Goal: Task Accomplishment & Management: Manage account settings

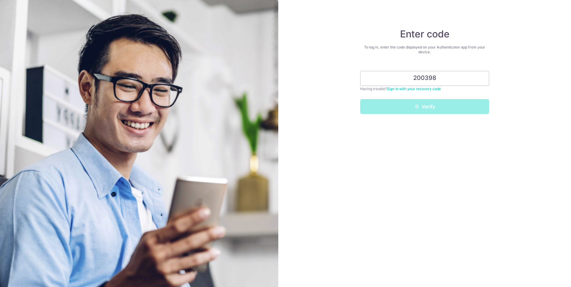
type input "200398"
click at [424, 107] on button "Verify" at bounding box center [424, 106] width 129 height 15
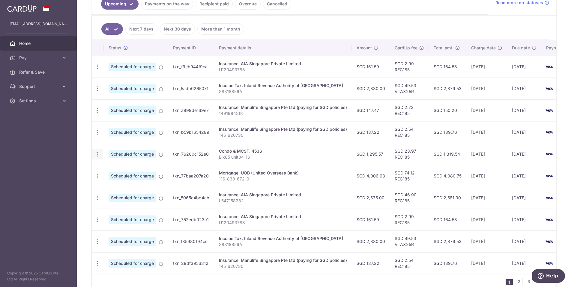
click at [96, 153] on icon "button" at bounding box center [97, 154] width 6 height 6
click at [122, 172] on span "Update payment" at bounding box center [129, 170] width 41 height 7
radio input "true"
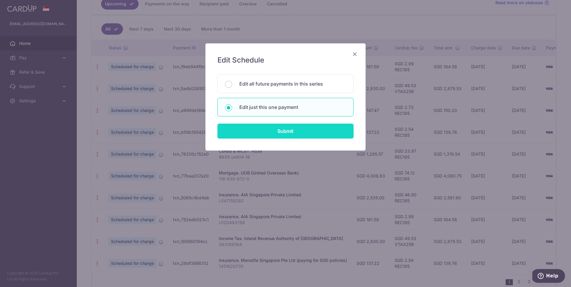
click at [299, 132] on input "Submit" at bounding box center [285, 131] width 136 height 15
radio input "true"
type input "1,295.57"
type input "24/09/2025"
type input "Blk85 unit04-16"
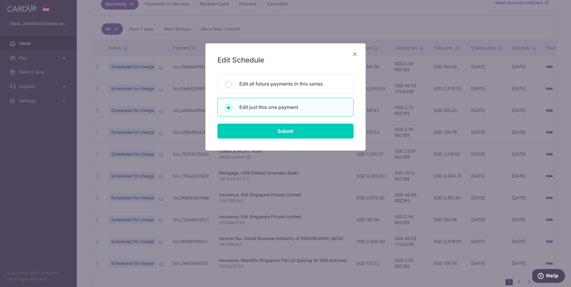
type input "REC185"
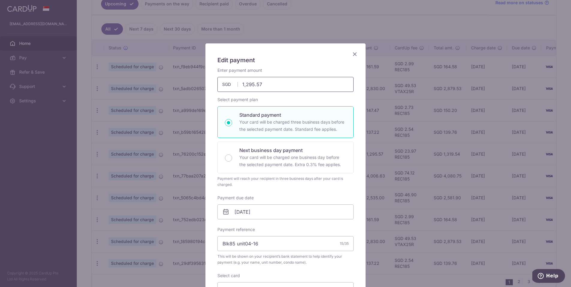
drag, startPoint x: 246, startPoint y: 85, endPoint x: 312, endPoint y: 92, distance: 66.1
click at [312, 92] on div "Enter payment amount 1,295.57 1295.57 SGD To change the payment amount, please …" at bounding box center [285, 202] width 136 height 271
type input "1,387.13"
click at [298, 215] on input "24/09/2025" at bounding box center [285, 212] width 136 height 15
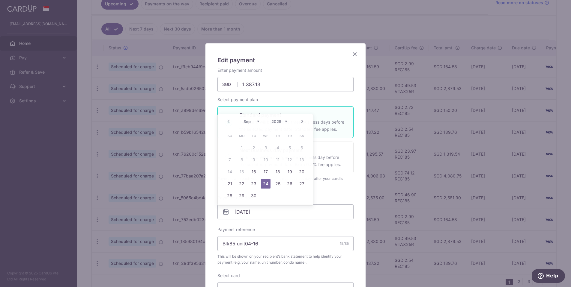
click at [349, 194] on div "Enter payment amount 1,387.13 1387.13 SGD To change the payment amount, please …" at bounding box center [285, 202] width 136 height 271
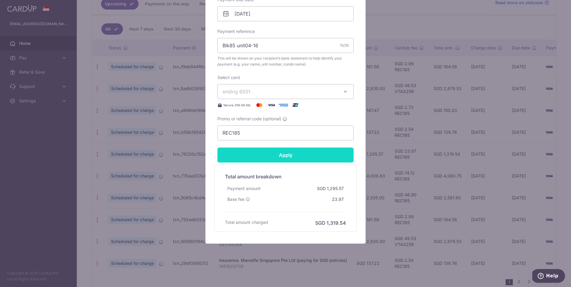
scroll to position [198, 0]
click at [300, 156] on input "Apply" at bounding box center [285, 155] width 136 height 15
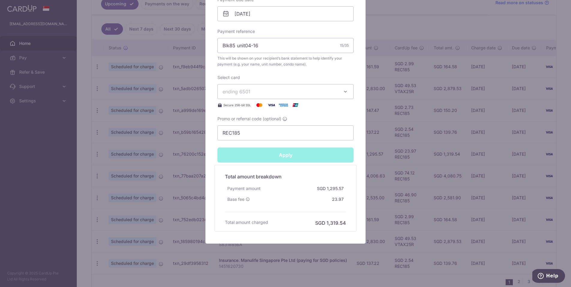
type input "Successfully Applied"
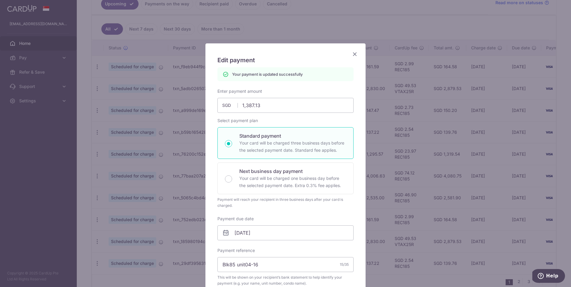
scroll to position [0, 0]
click at [355, 57] on icon "Close" at bounding box center [354, 53] width 7 height 7
